Goal: Task Accomplishment & Management: Manage account settings

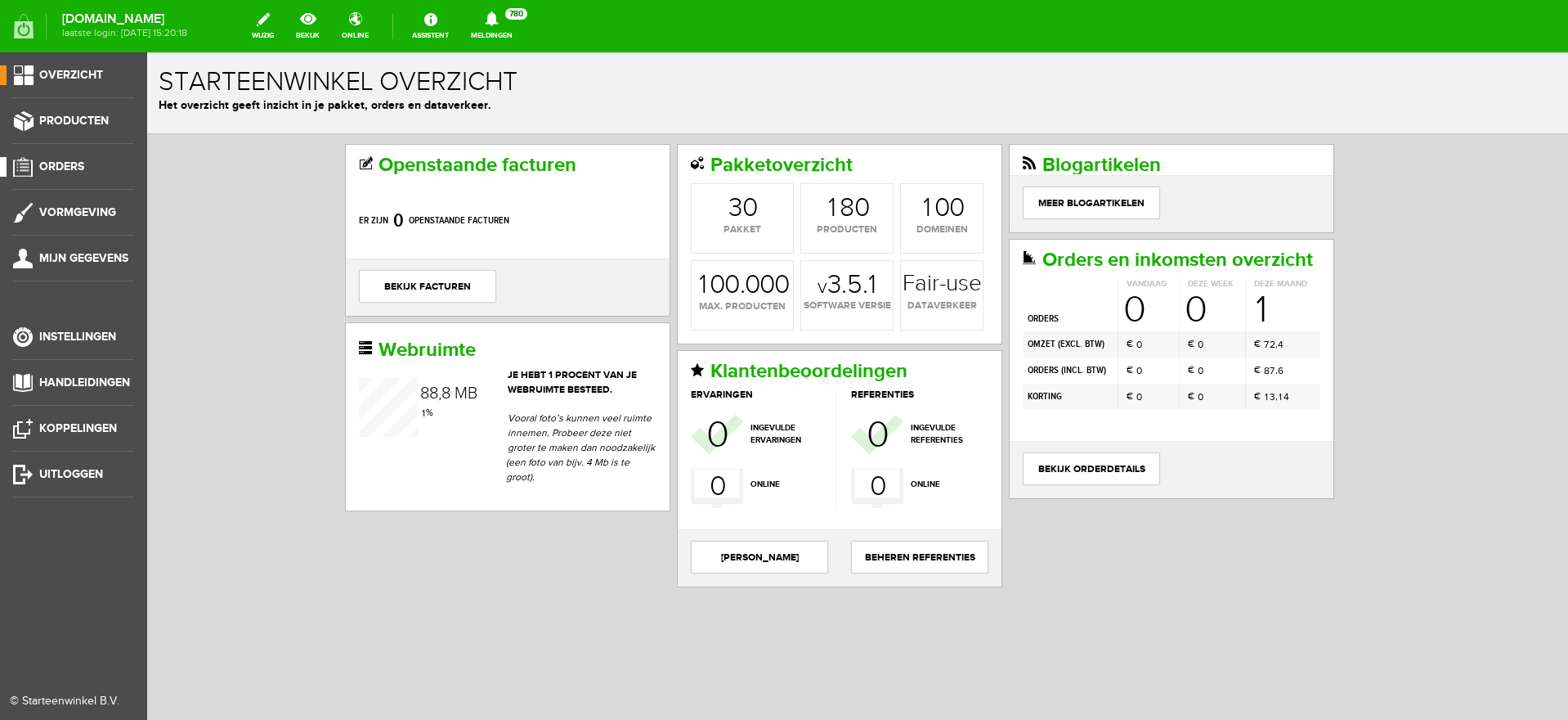
click at [66, 165] on span "Orders" at bounding box center [62, 166] width 45 height 14
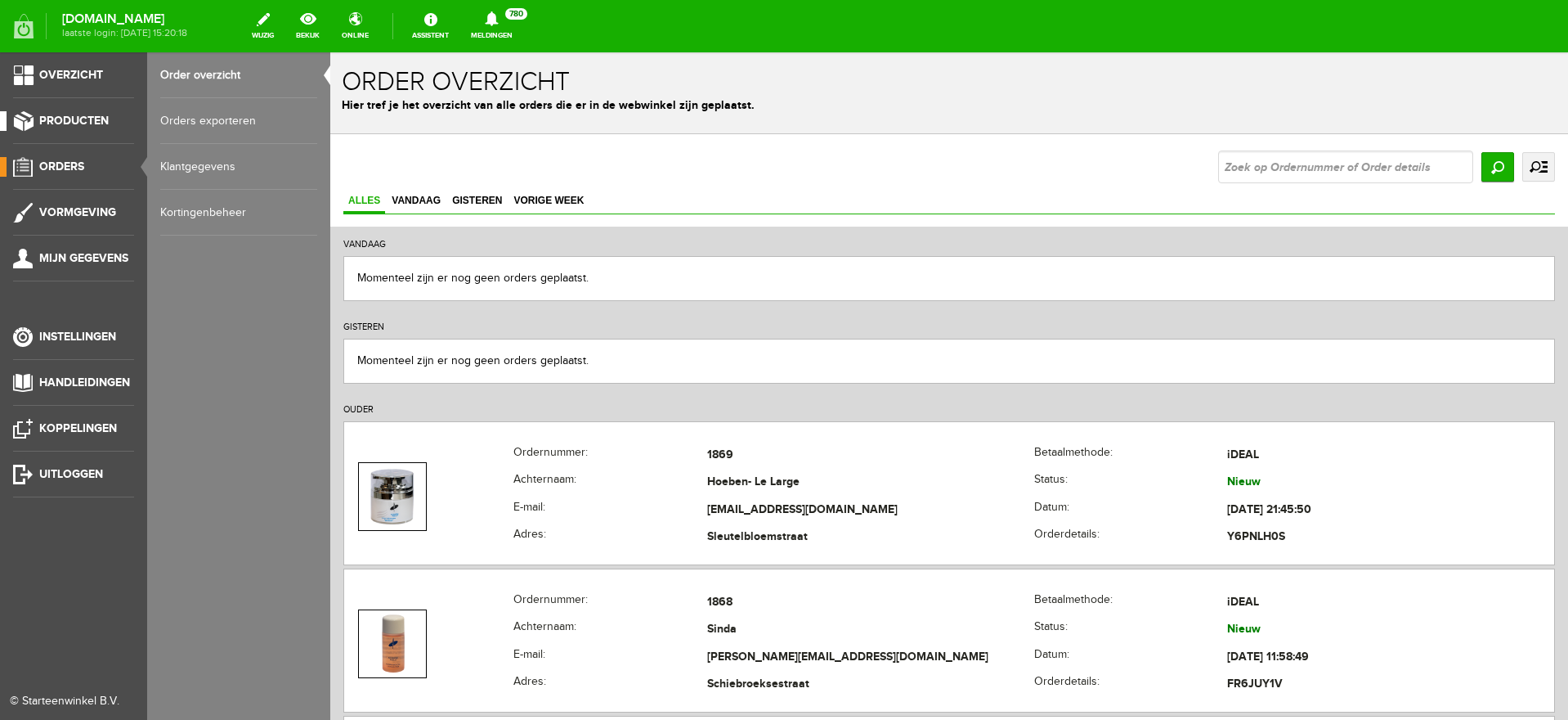
click at [62, 118] on span "Producten" at bounding box center [74, 120] width 70 height 14
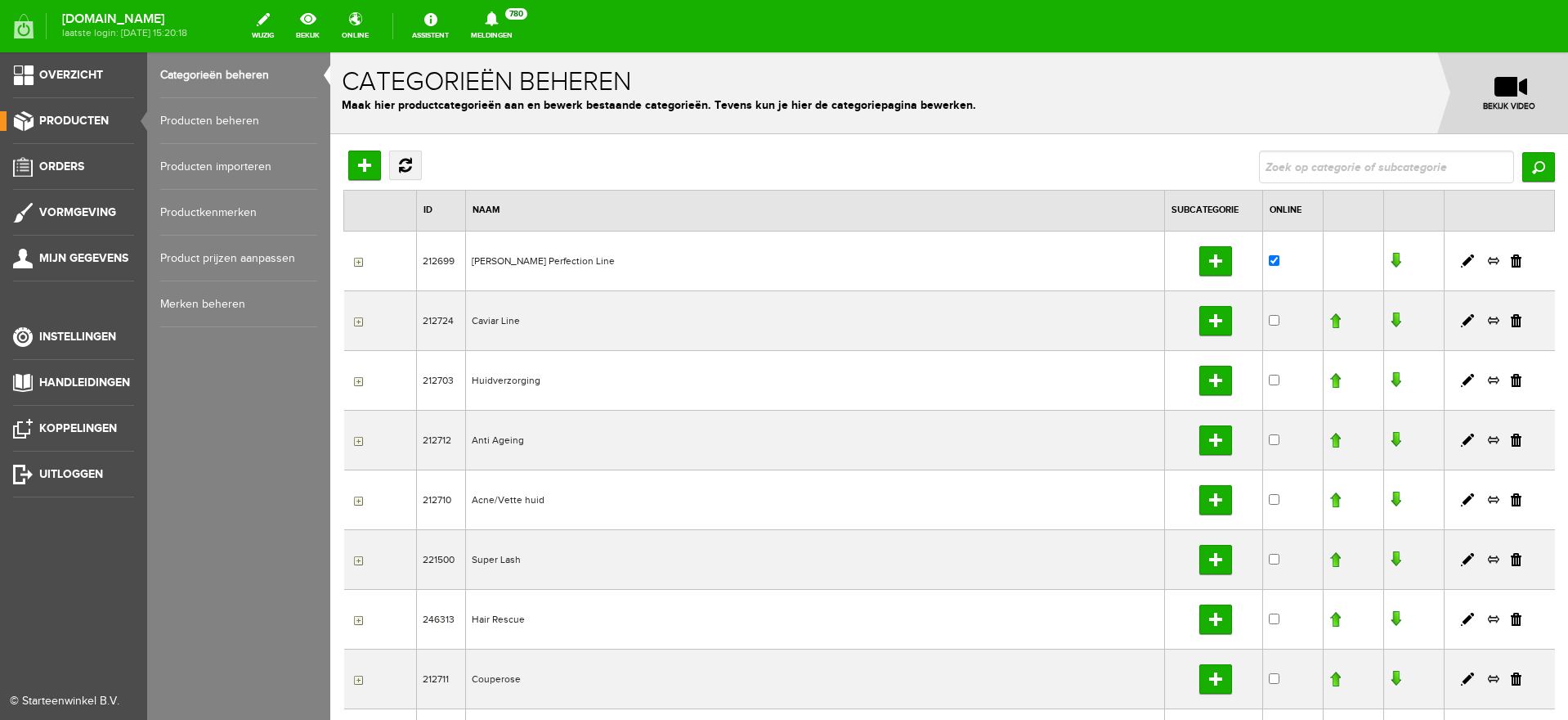
click at [190, 120] on link "Producten beheren" at bounding box center [238, 121] width 157 height 45
